Goal: Find specific page/section: Find specific page/section

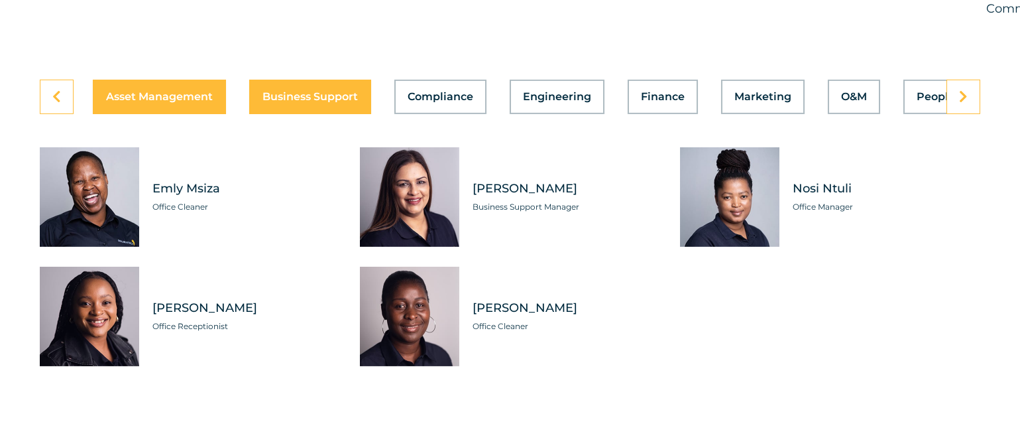
click at [198, 102] on span "Asset Management" at bounding box center [159, 96] width 107 height 11
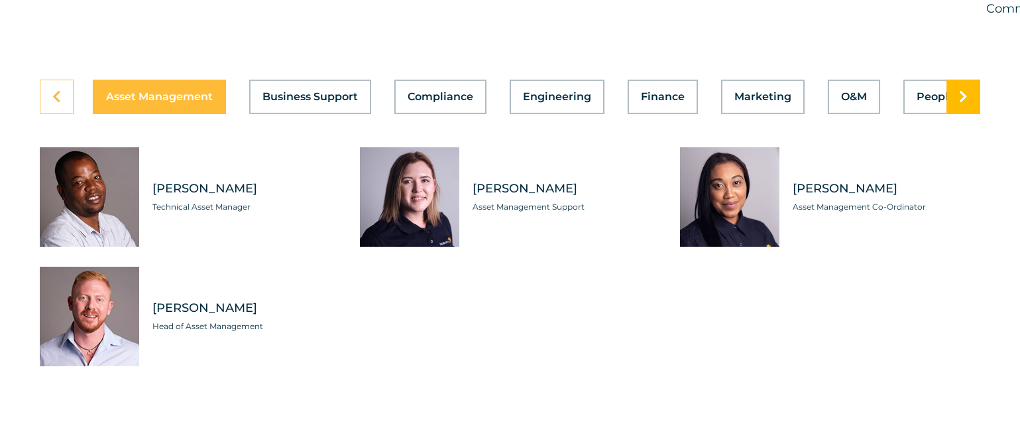
click at [965, 114] on link at bounding box center [964, 97] width 34 height 34
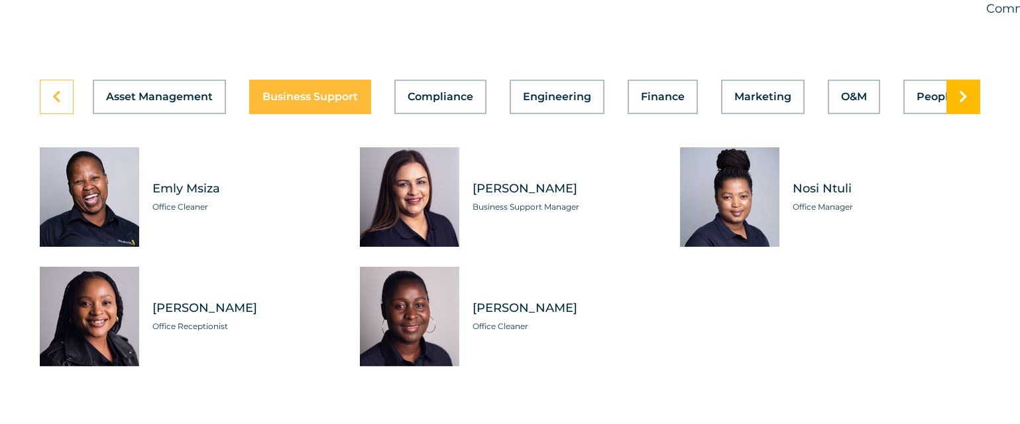
click at [965, 114] on link at bounding box center [964, 97] width 34 height 34
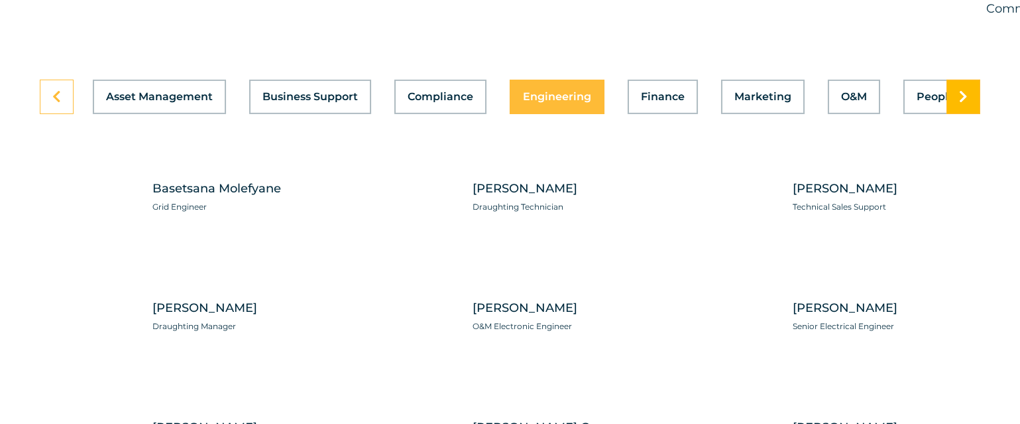
click at [965, 114] on link at bounding box center [964, 97] width 34 height 34
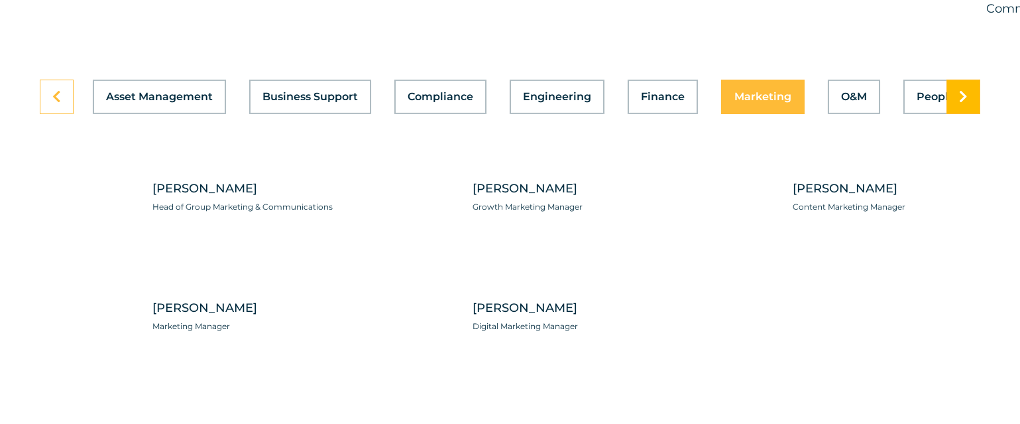
click at [965, 114] on link at bounding box center [964, 97] width 34 height 34
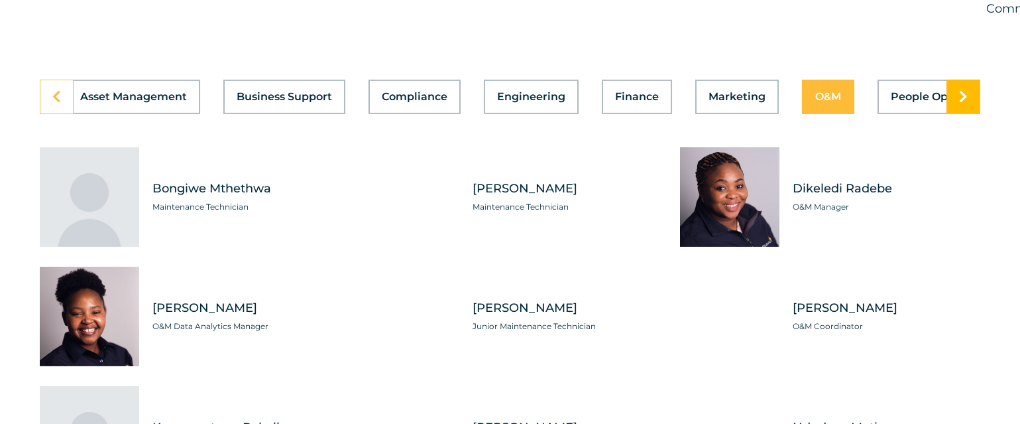
click at [965, 114] on link at bounding box center [964, 97] width 34 height 34
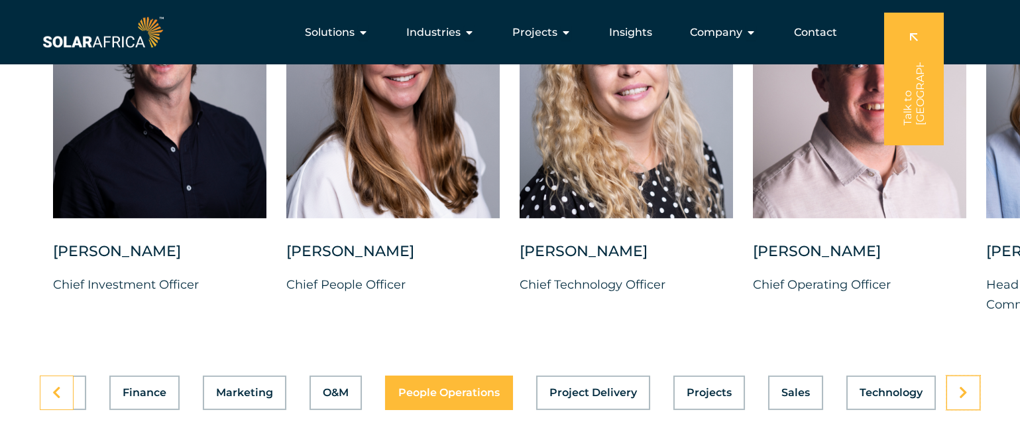
scroll to position [3319, 0]
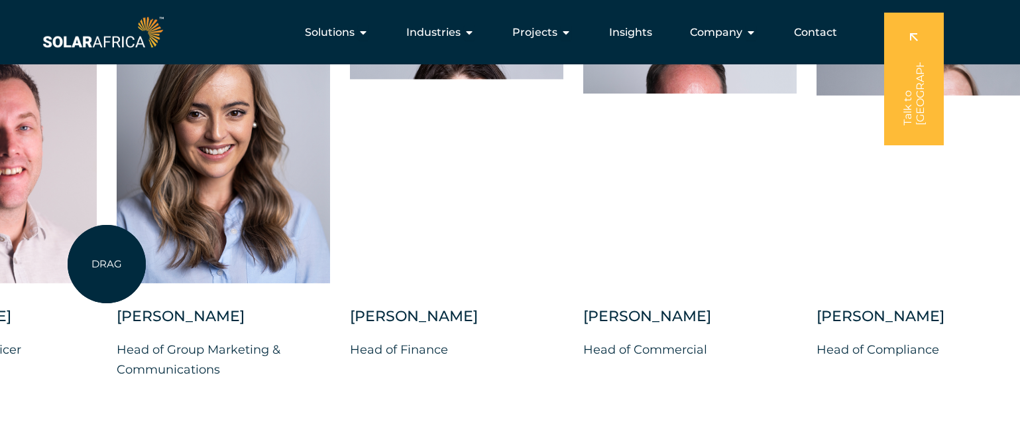
drag, startPoint x: 977, startPoint y: 269, endPoint x: 107, endPoint y: 264, distance: 869.9
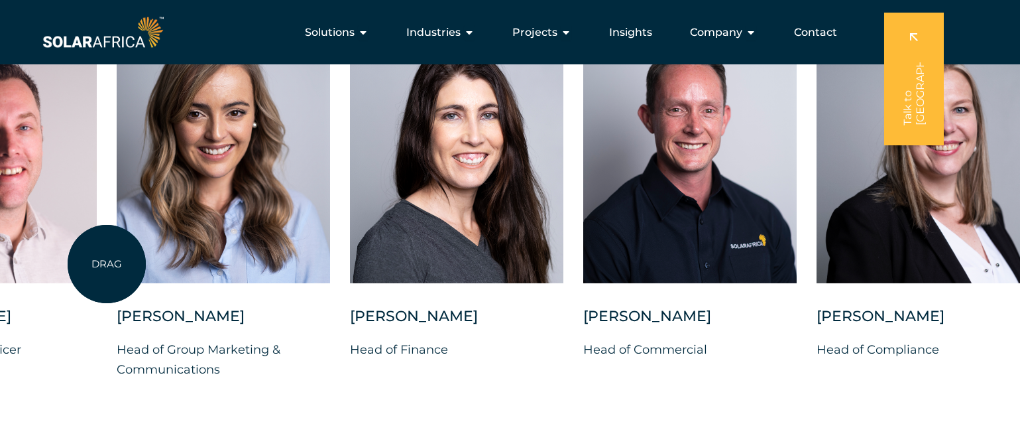
click at [107, 264] on div "[PERSON_NAME] Chief Investment Officer [PERSON_NAME] Chief People Officer [PERS…" at bounding box center [116, 209] width 1973 height 381
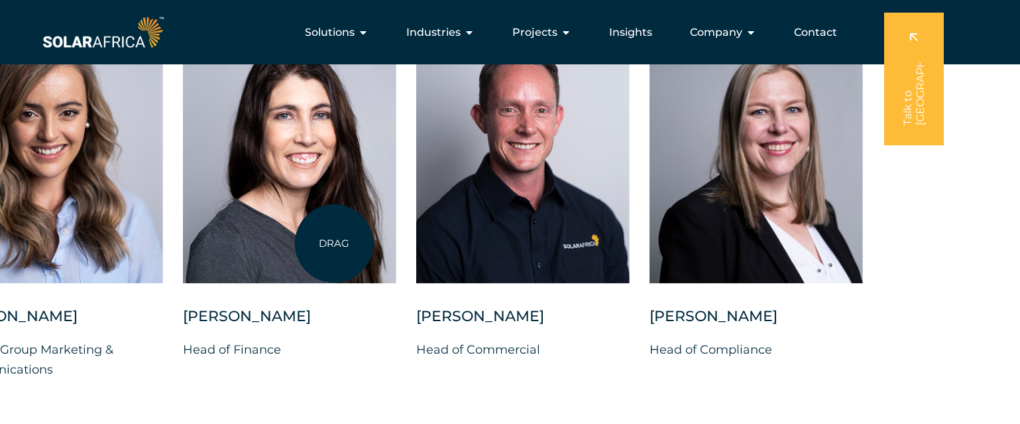
drag, startPoint x: 851, startPoint y: 233, endPoint x: 334, endPoint y: 243, distance: 517.3
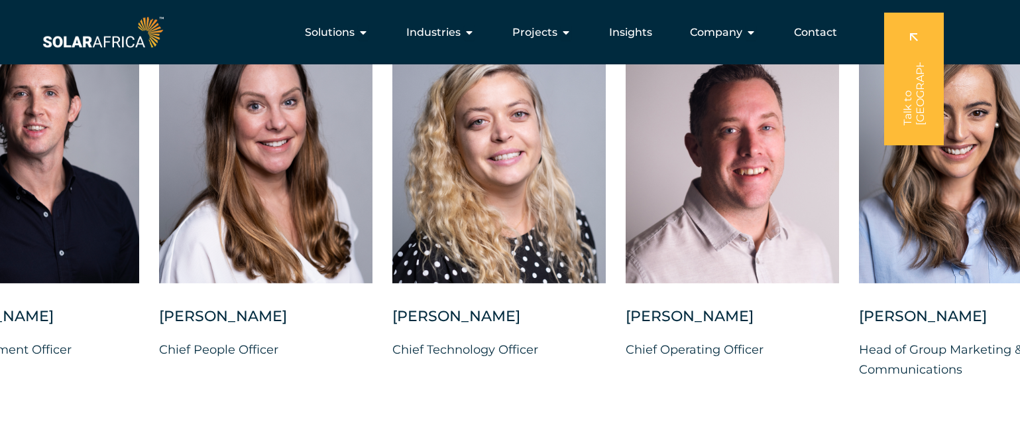
drag, startPoint x: 228, startPoint y: 247, endPoint x: 1034, endPoint y: 237, distance: 806.3
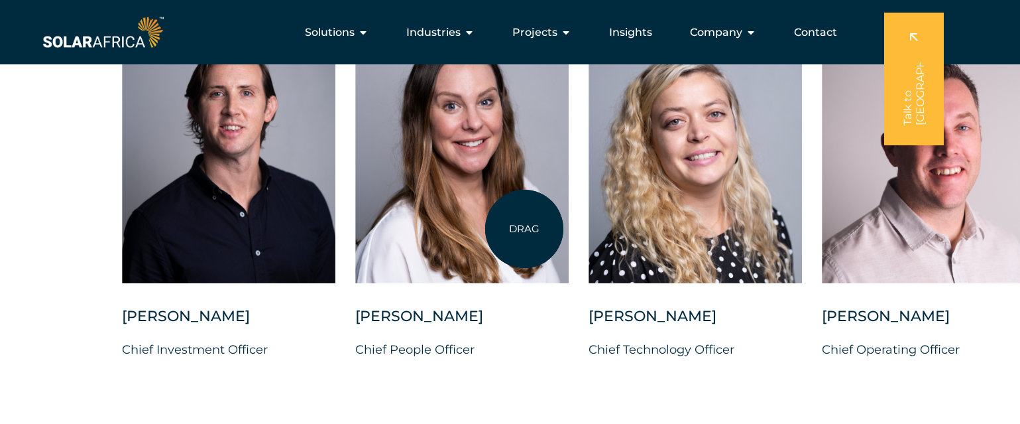
drag, startPoint x: 179, startPoint y: 244, endPoint x: 524, endPoint y: 229, distance: 345.8
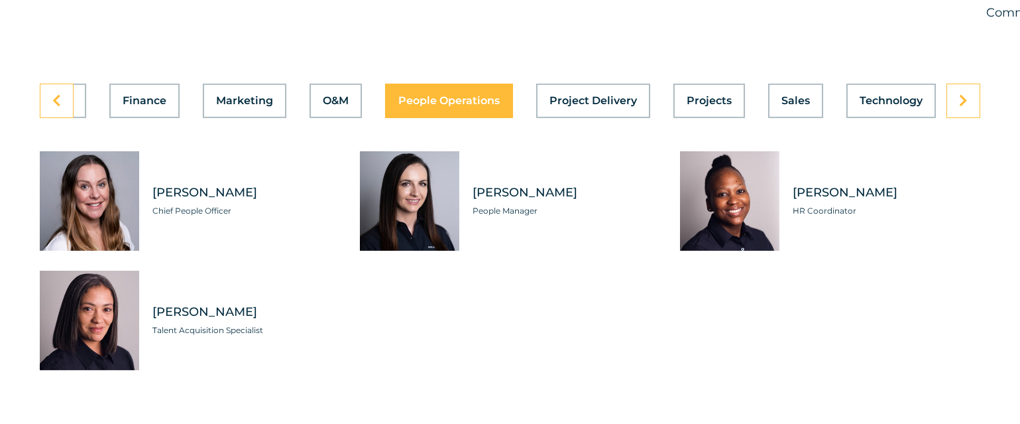
scroll to position [3698, 0]
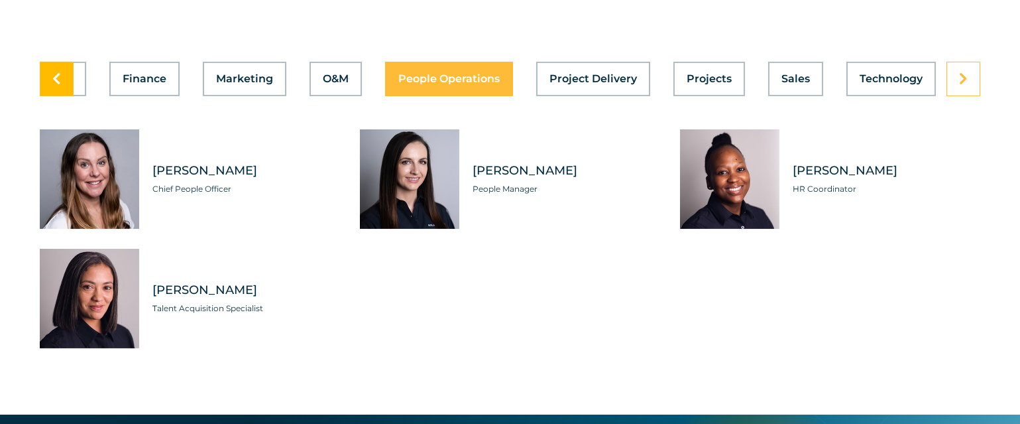
click at [60, 86] on icon at bounding box center [56, 78] width 9 height 13
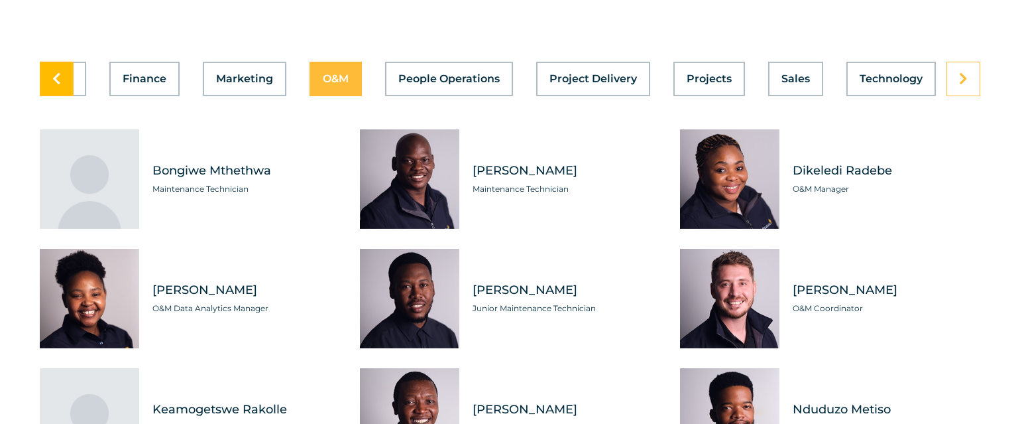
click at [60, 86] on icon at bounding box center [56, 78] width 9 height 13
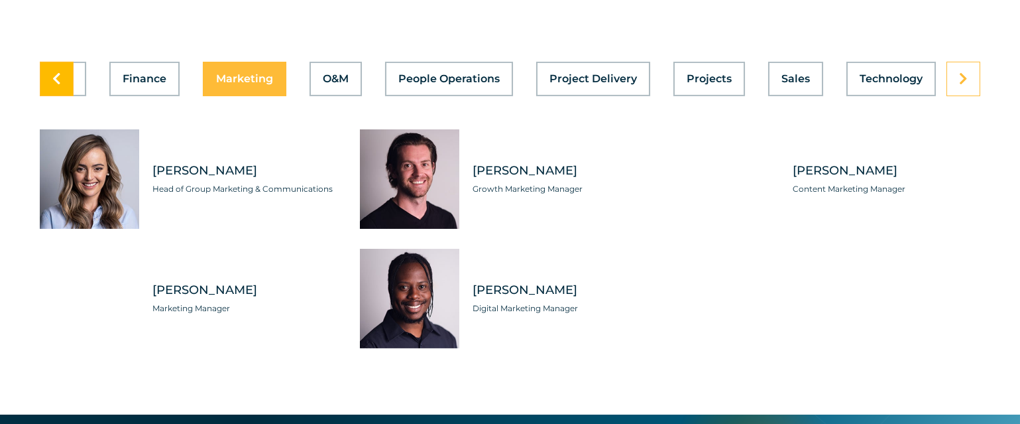
click at [60, 86] on icon at bounding box center [56, 78] width 9 height 13
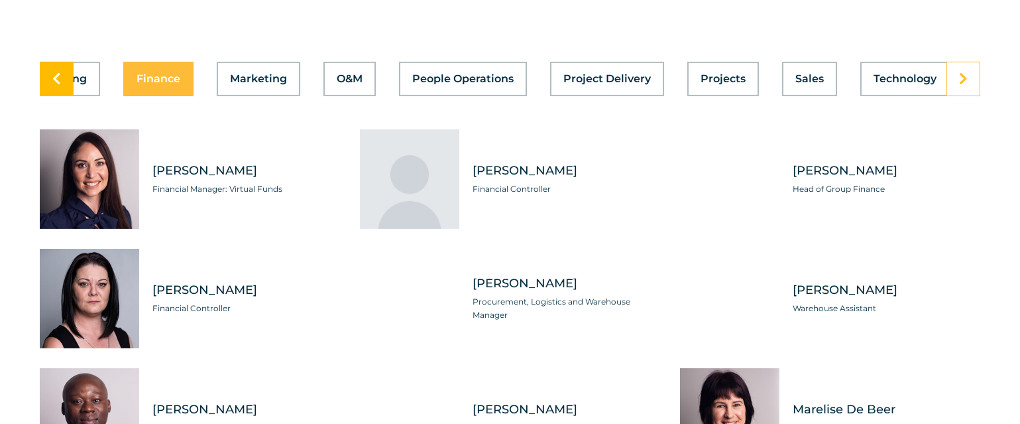
click at [60, 86] on icon at bounding box center [56, 78] width 9 height 13
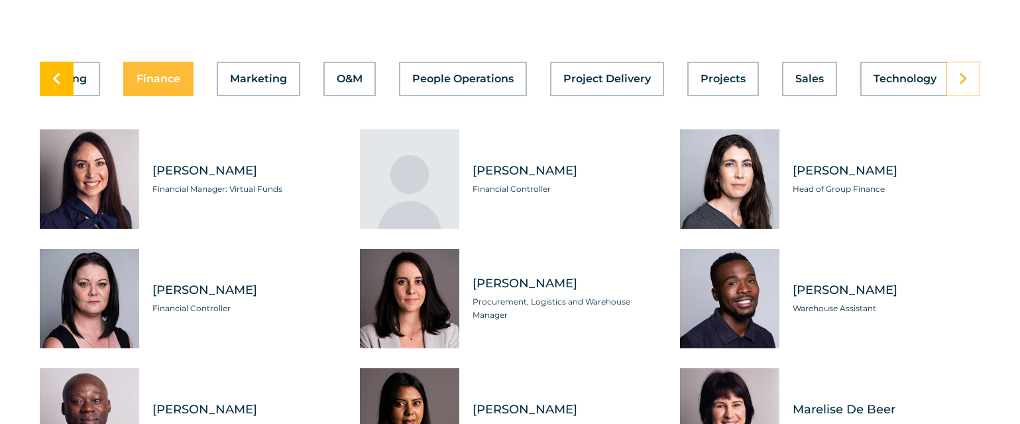
click at [60, 86] on icon at bounding box center [56, 78] width 9 height 13
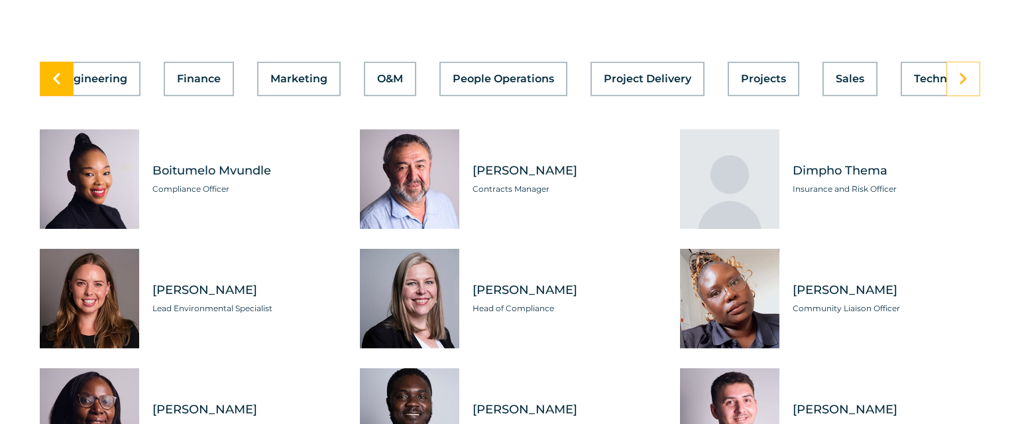
click at [60, 86] on icon at bounding box center [56, 78] width 9 height 13
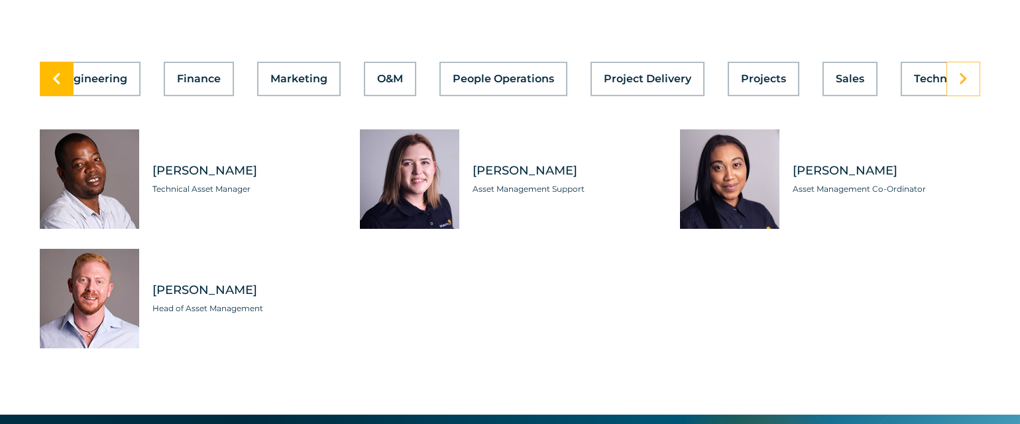
click at [60, 86] on icon at bounding box center [56, 78] width 9 height 13
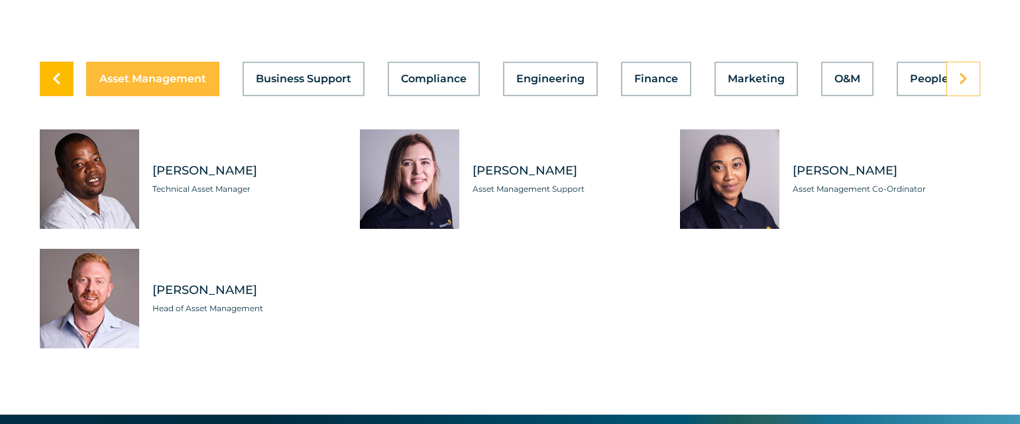
click at [60, 86] on icon at bounding box center [56, 78] width 9 height 13
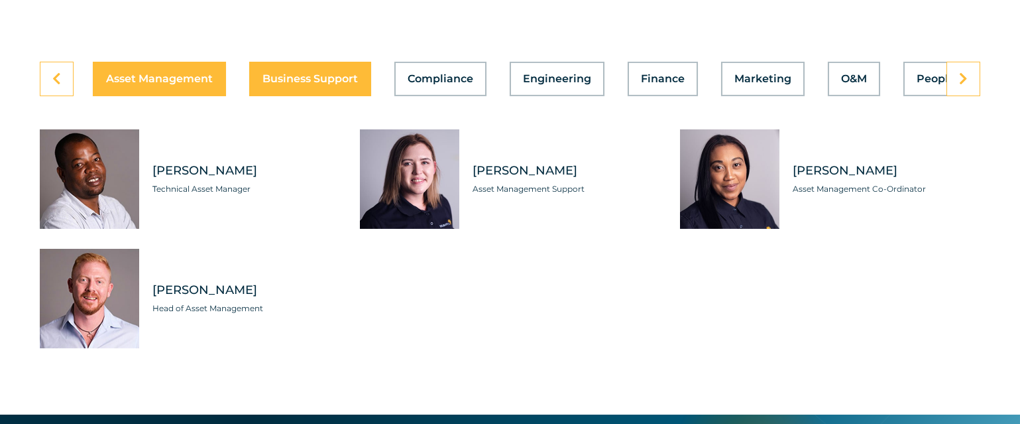
click at [280, 84] on span "Business Support" at bounding box center [310, 79] width 95 height 11
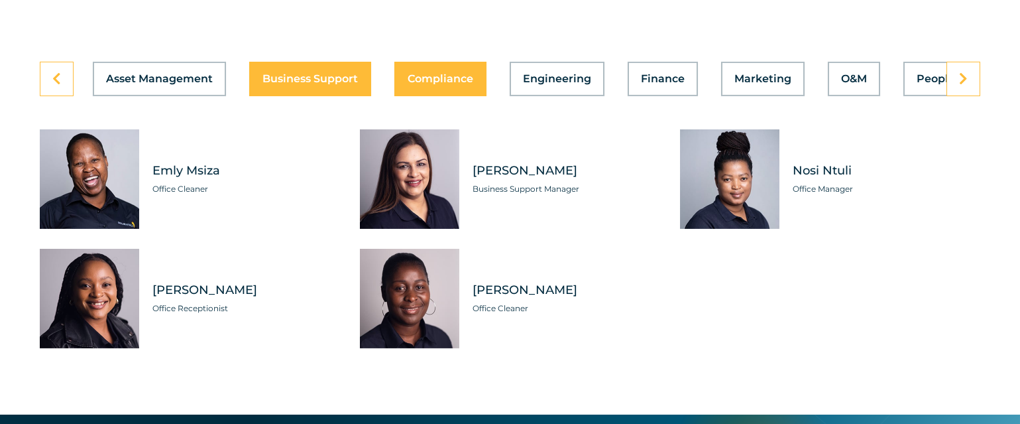
click at [435, 84] on span "Compliance" at bounding box center [441, 79] width 66 height 11
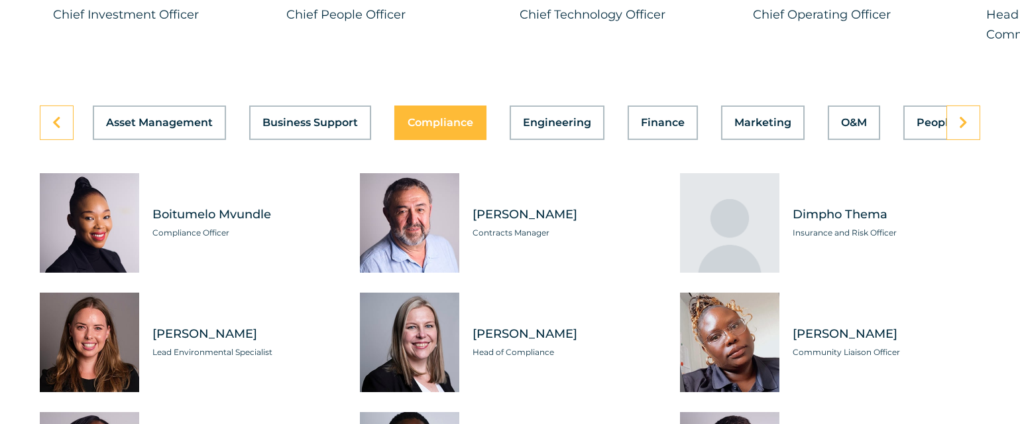
scroll to position [3676, 0]
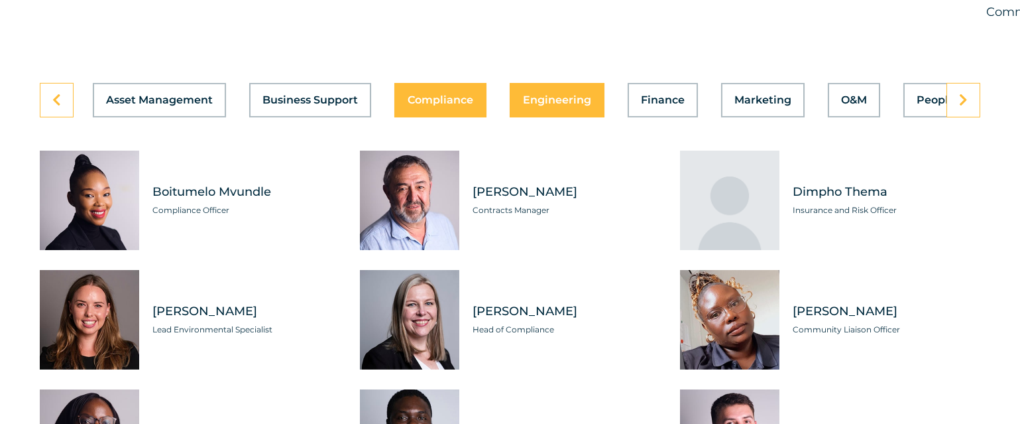
click at [540, 105] on span "Engineering" at bounding box center [557, 100] width 68 height 11
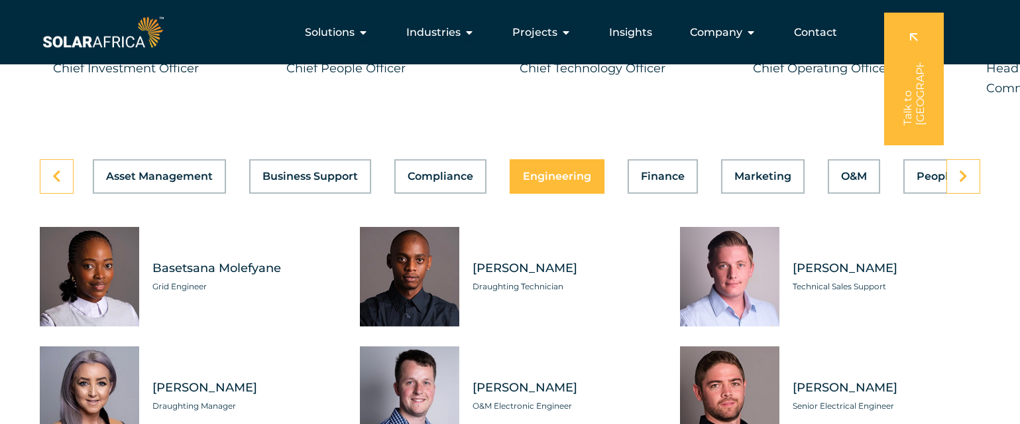
scroll to position [3497, 0]
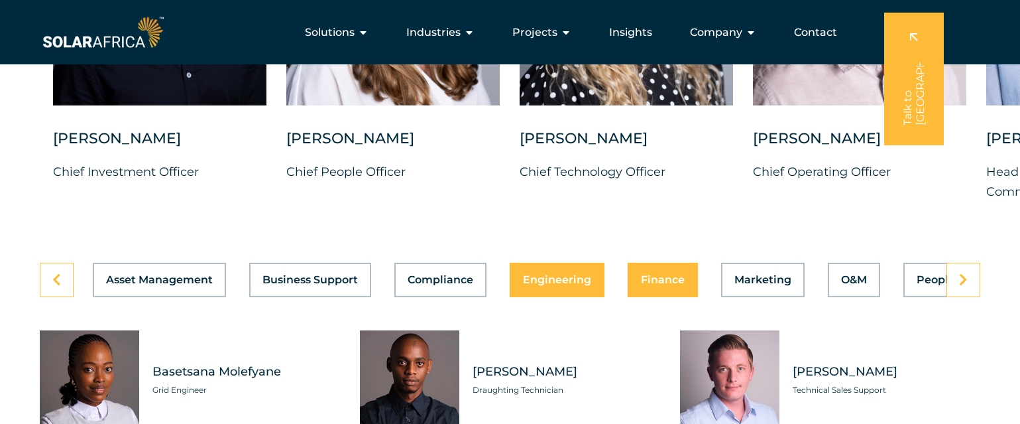
click at [672, 285] on span "Finance" at bounding box center [663, 279] width 44 height 11
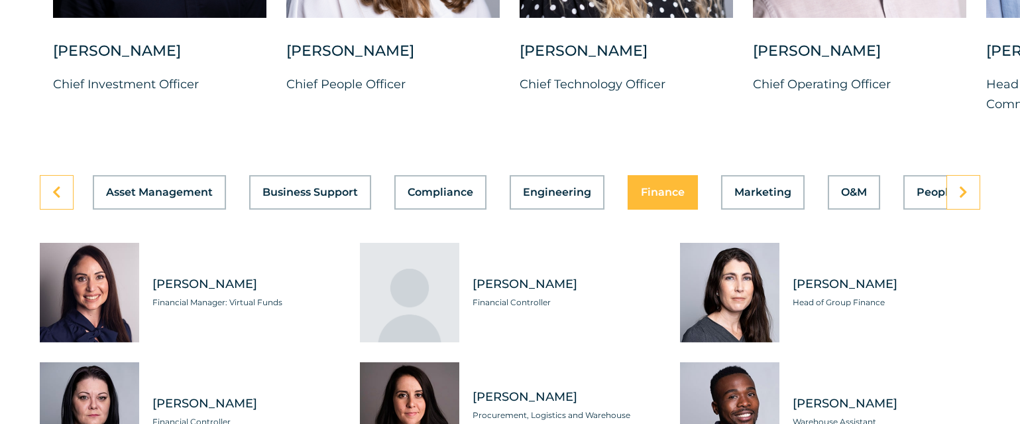
scroll to position [3615, 0]
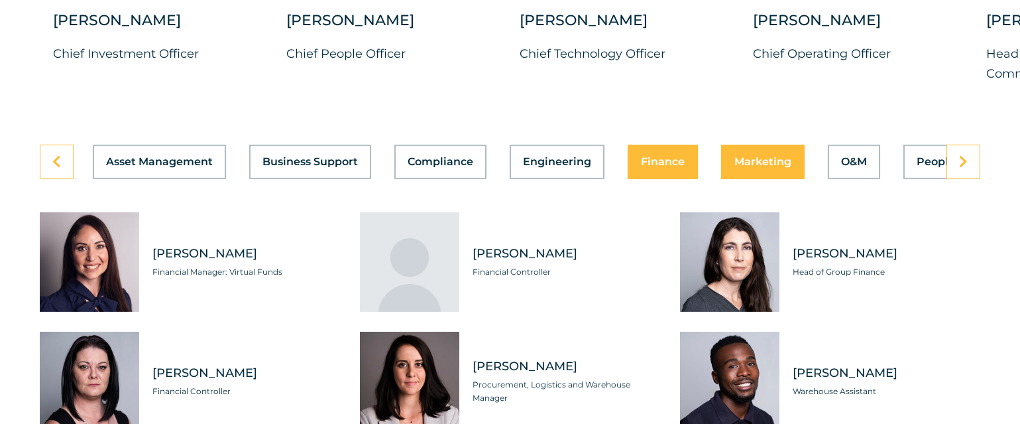
click at [753, 167] on span "Marketing" at bounding box center [763, 161] width 57 height 11
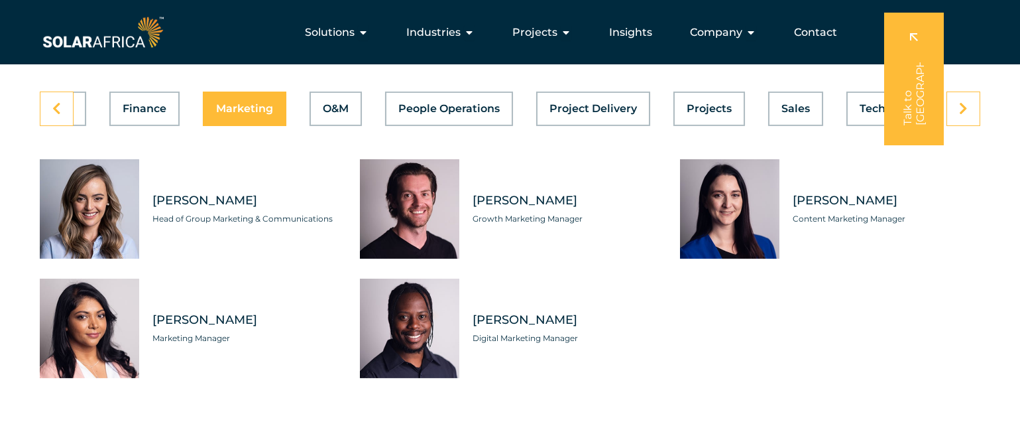
scroll to position [3661, 0]
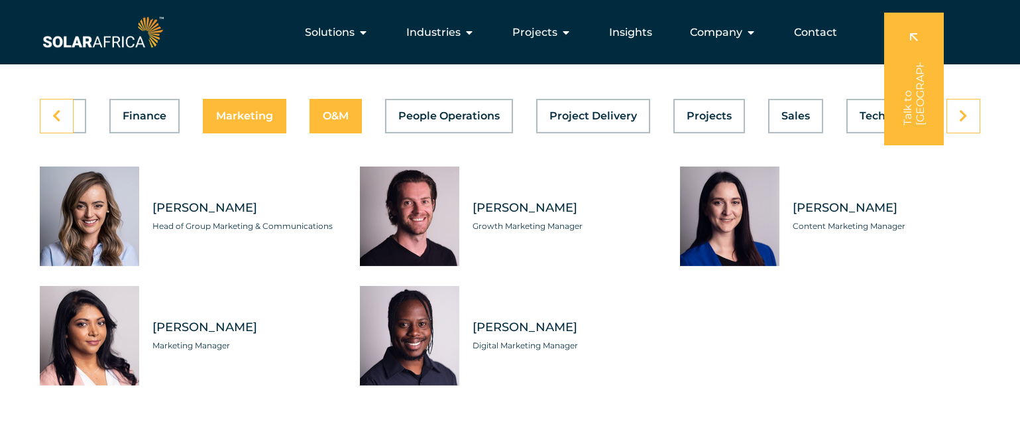
click at [323, 121] on span "O&M" at bounding box center [336, 116] width 26 height 11
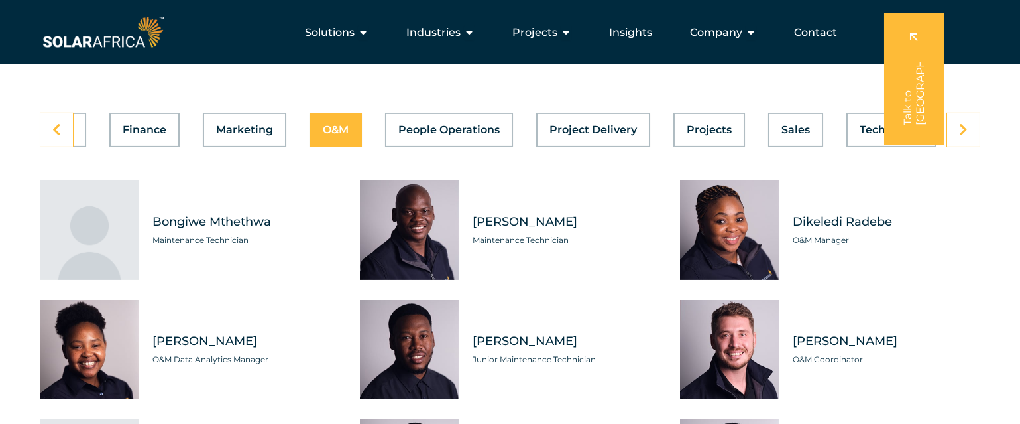
scroll to position [3639, 0]
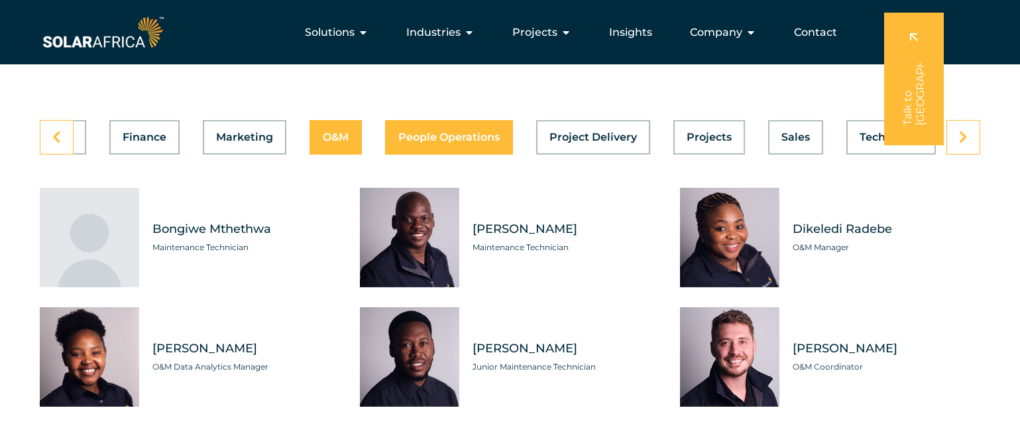
click at [467, 143] on span "People Operations" at bounding box center [448, 137] width 101 height 11
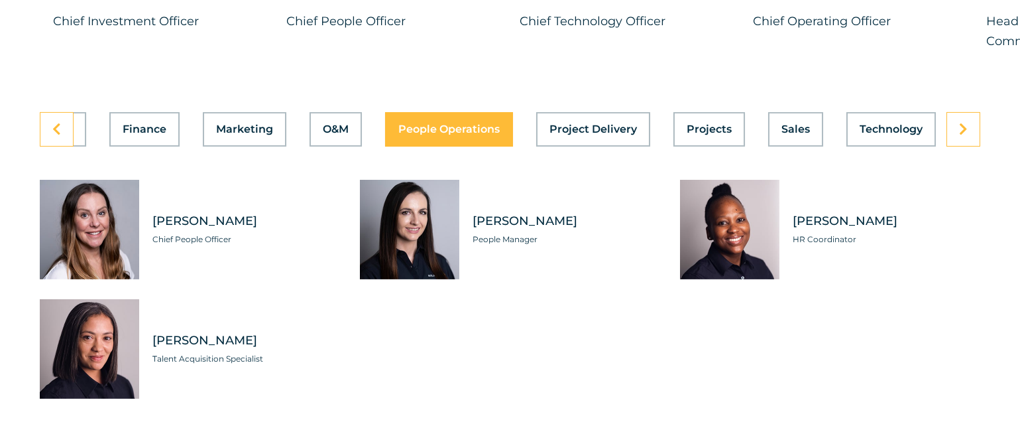
scroll to position [3655, 0]
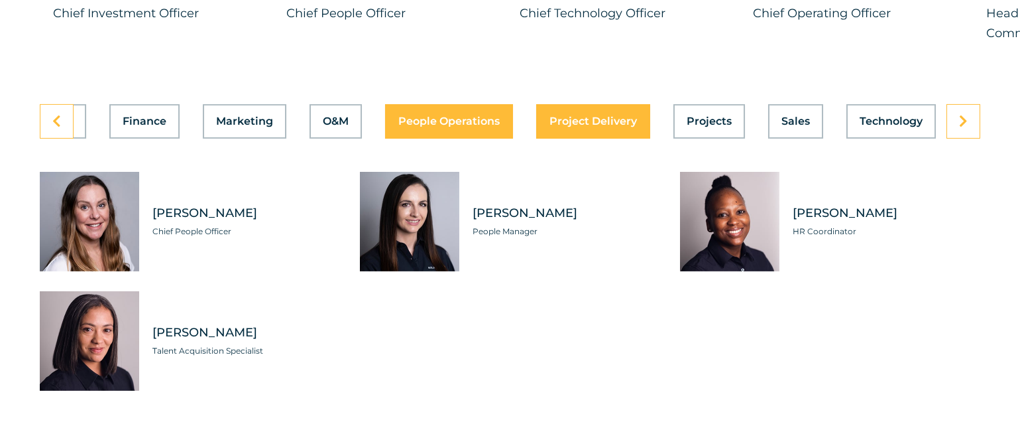
click at [599, 127] on span "Project Delivery" at bounding box center [594, 121] width 88 height 11
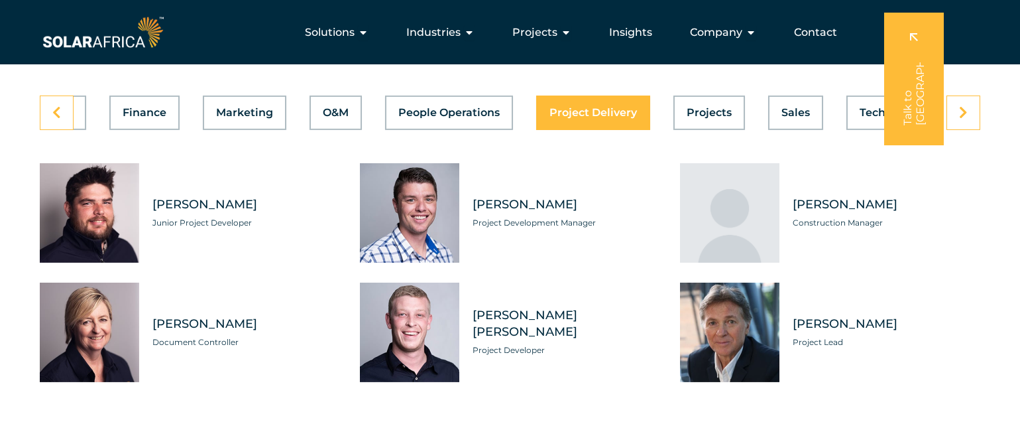
scroll to position [3657, 0]
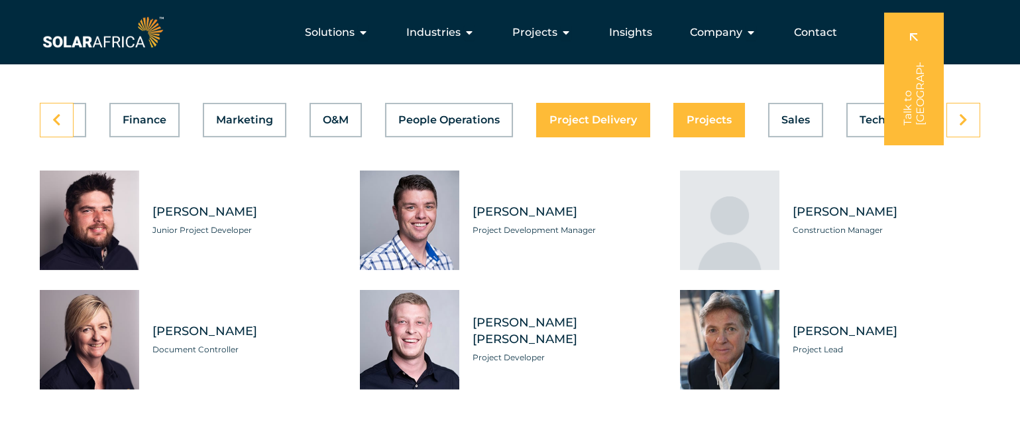
click at [692, 137] on button "Projects" at bounding box center [710, 120] width 72 height 34
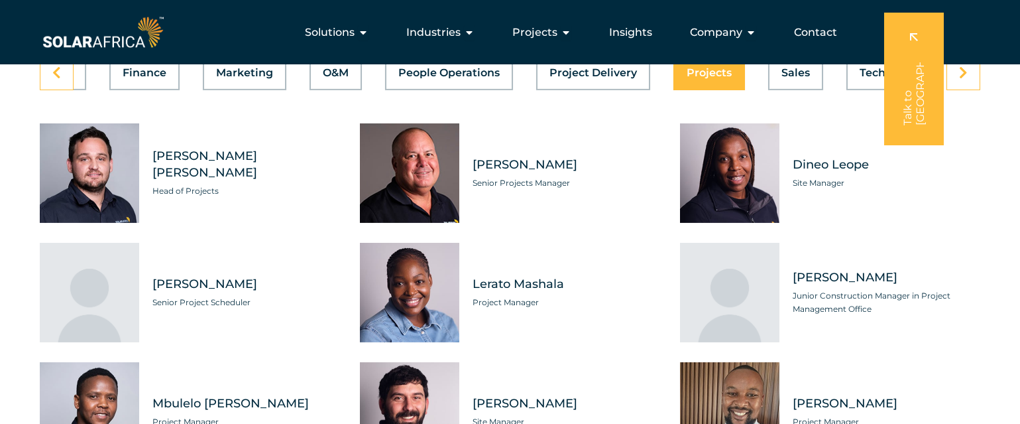
scroll to position [3574, 0]
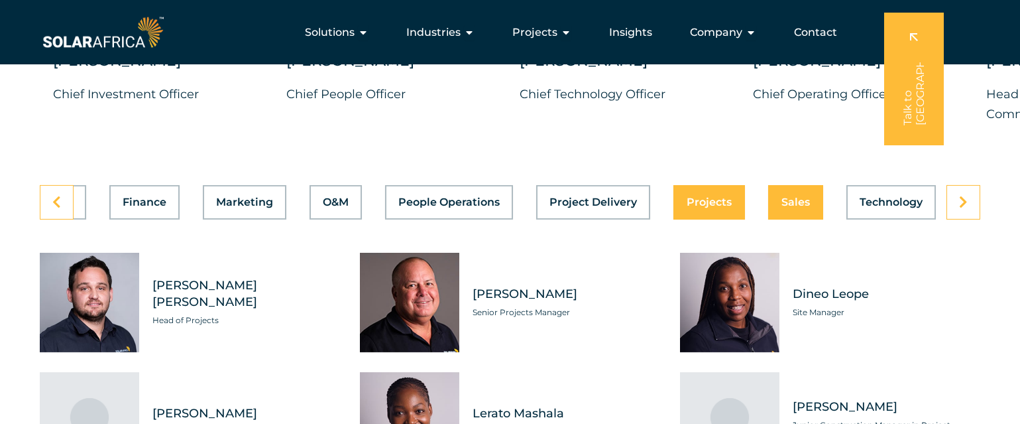
click at [790, 208] on span "Sales" at bounding box center [796, 202] width 29 height 11
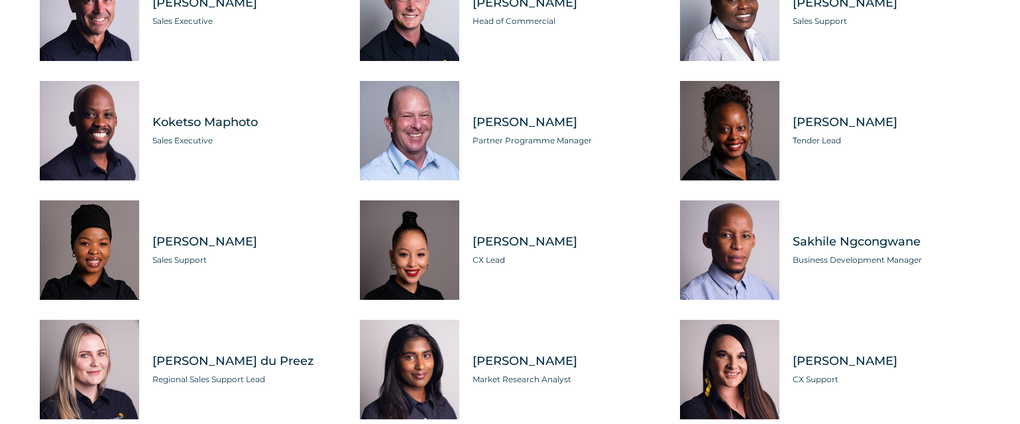
scroll to position [3880, 0]
